Goal: Information Seeking & Learning: Learn about a topic

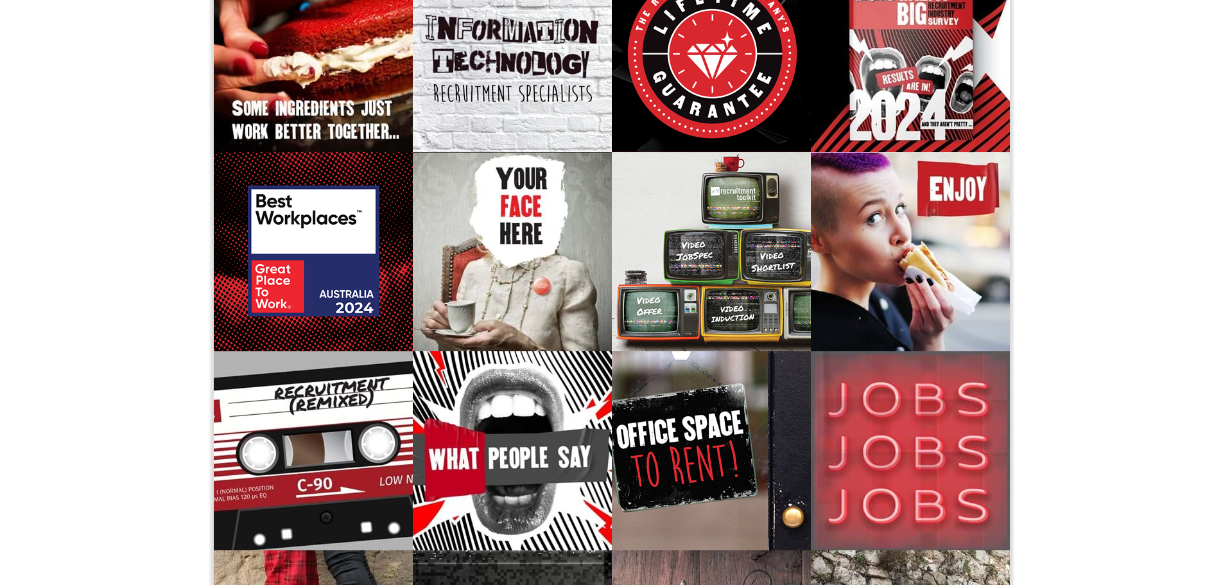
scroll to position [64, 0]
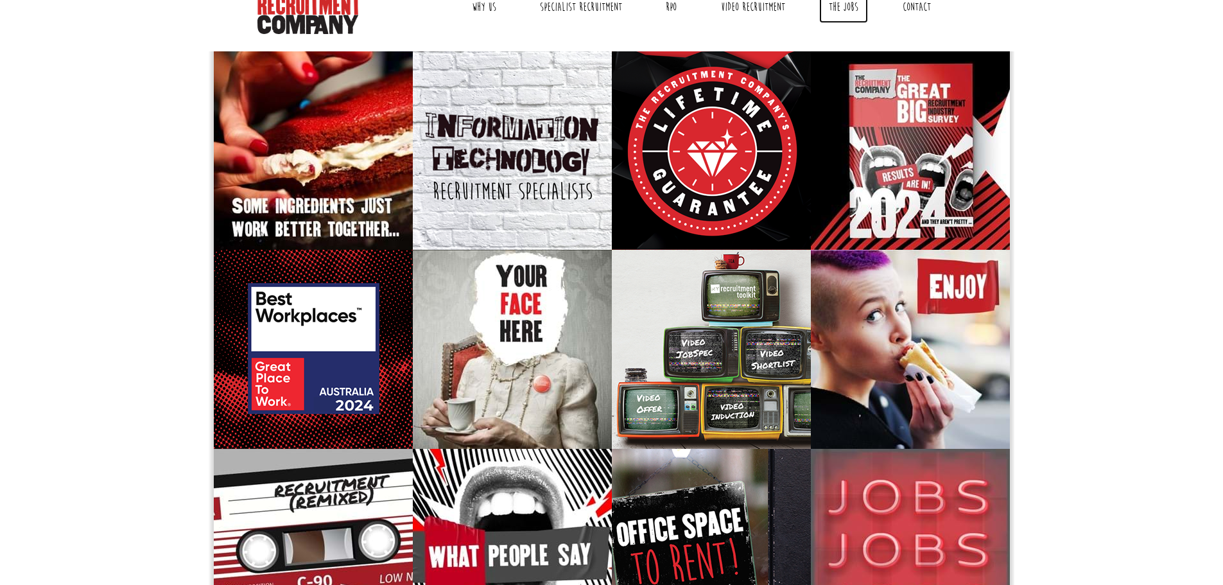
click at [828, 6] on link "The Jobs" at bounding box center [843, 7] width 49 height 32
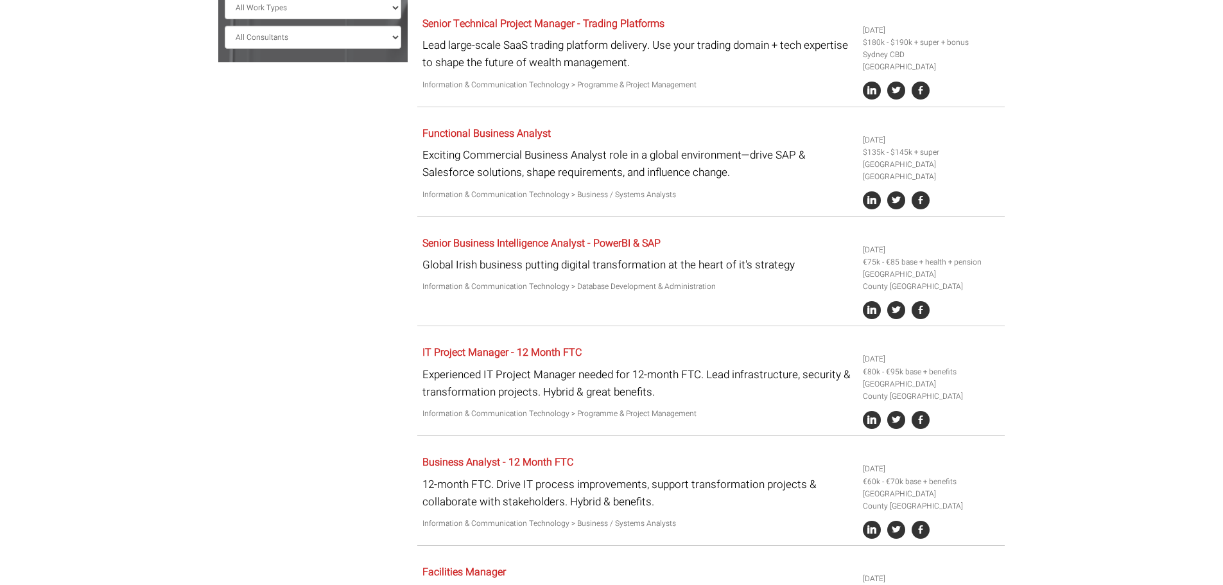
scroll to position [706, 0]
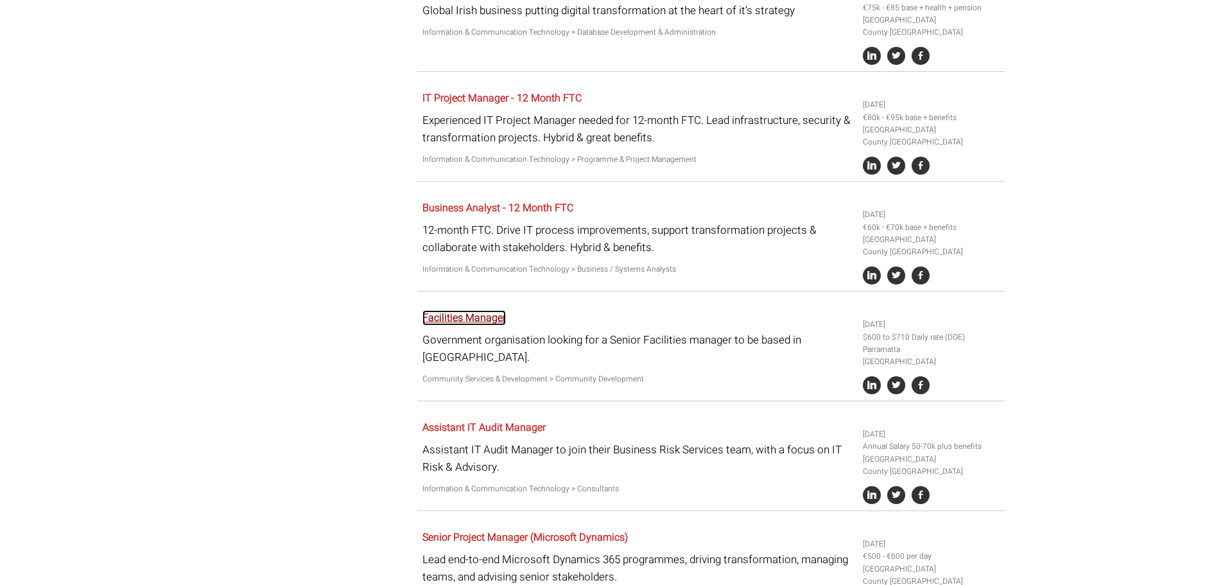
click at [474, 310] on link "Facilities Manager" at bounding box center [463, 317] width 83 height 15
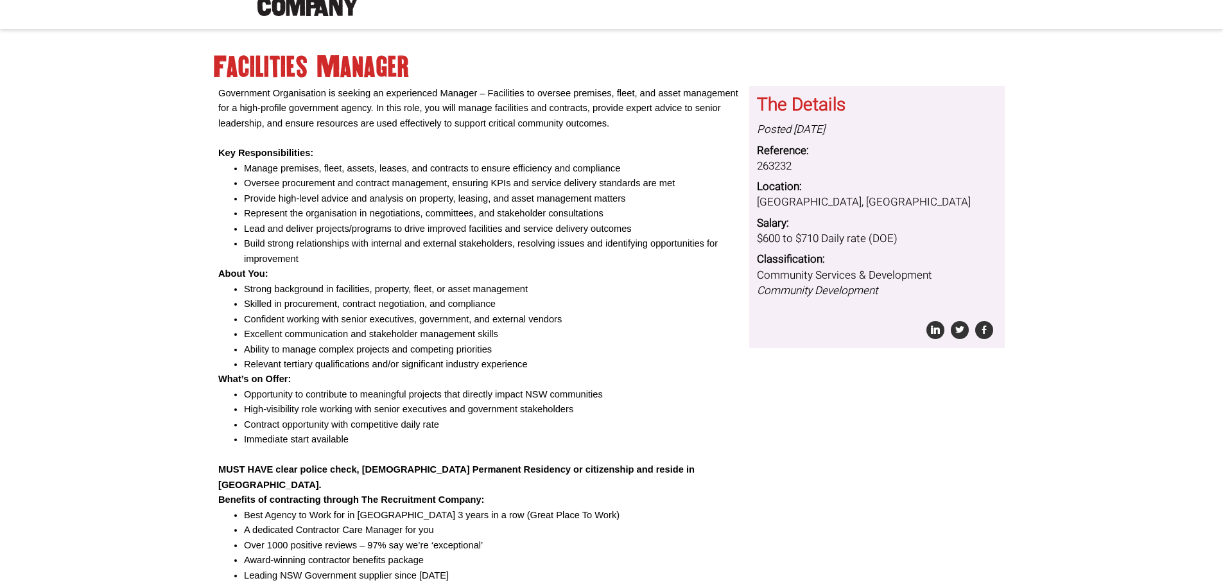
scroll to position [321, 0]
